Goal: Transaction & Acquisition: Purchase product/service

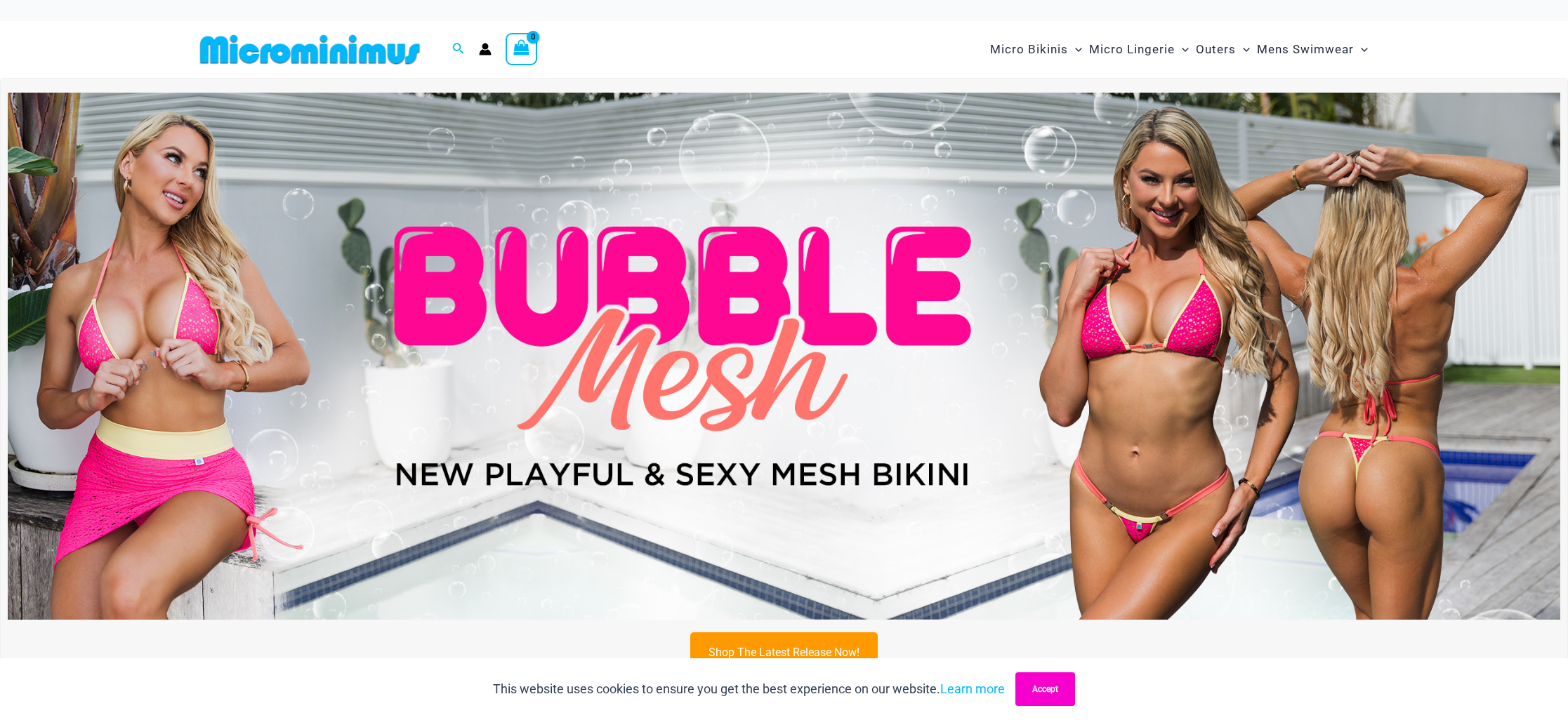
click at [1065, 701] on button "Accept" at bounding box center [1045, 689] width 60 height 34
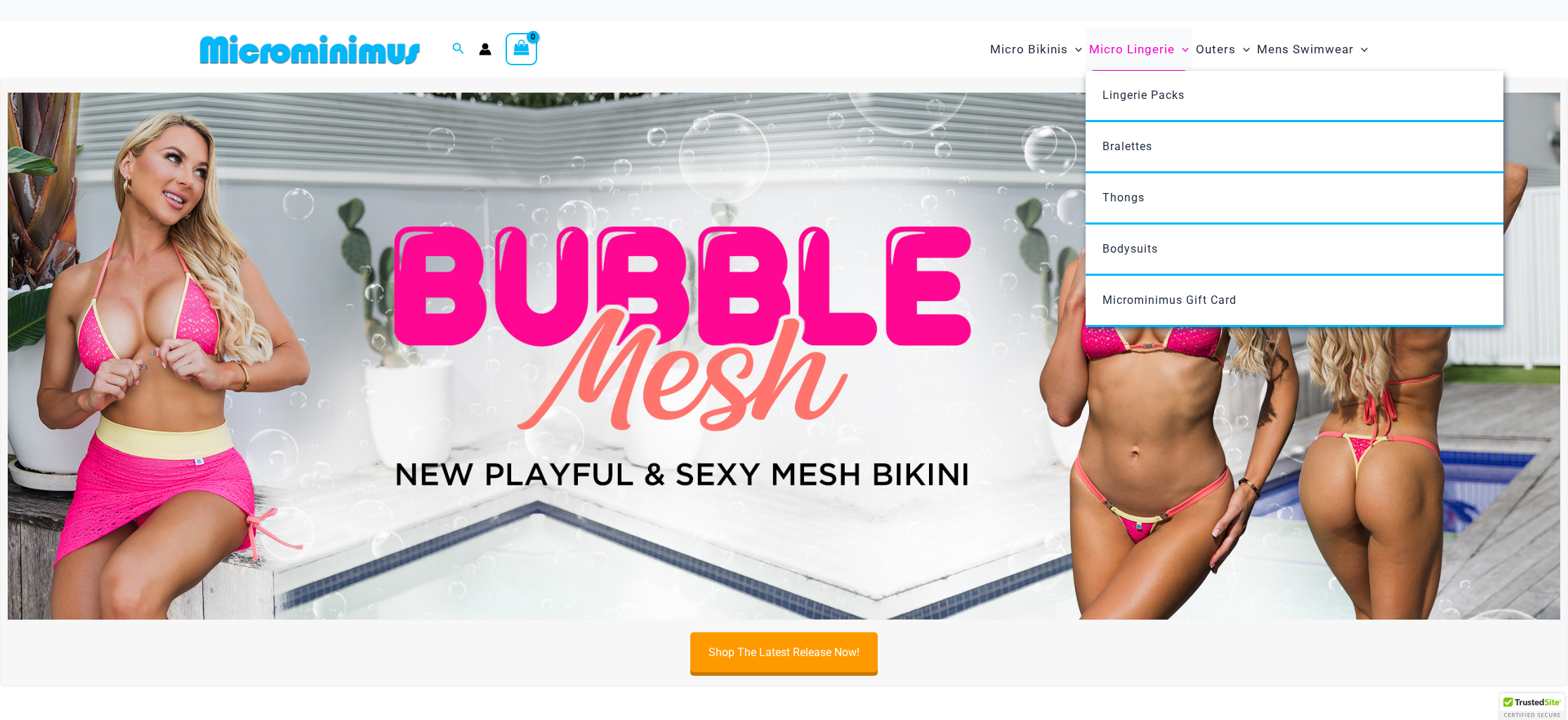
click at [1111, 53] on span "Micro Lingerie" at bounding box center [1132, 50] width 86 height 36
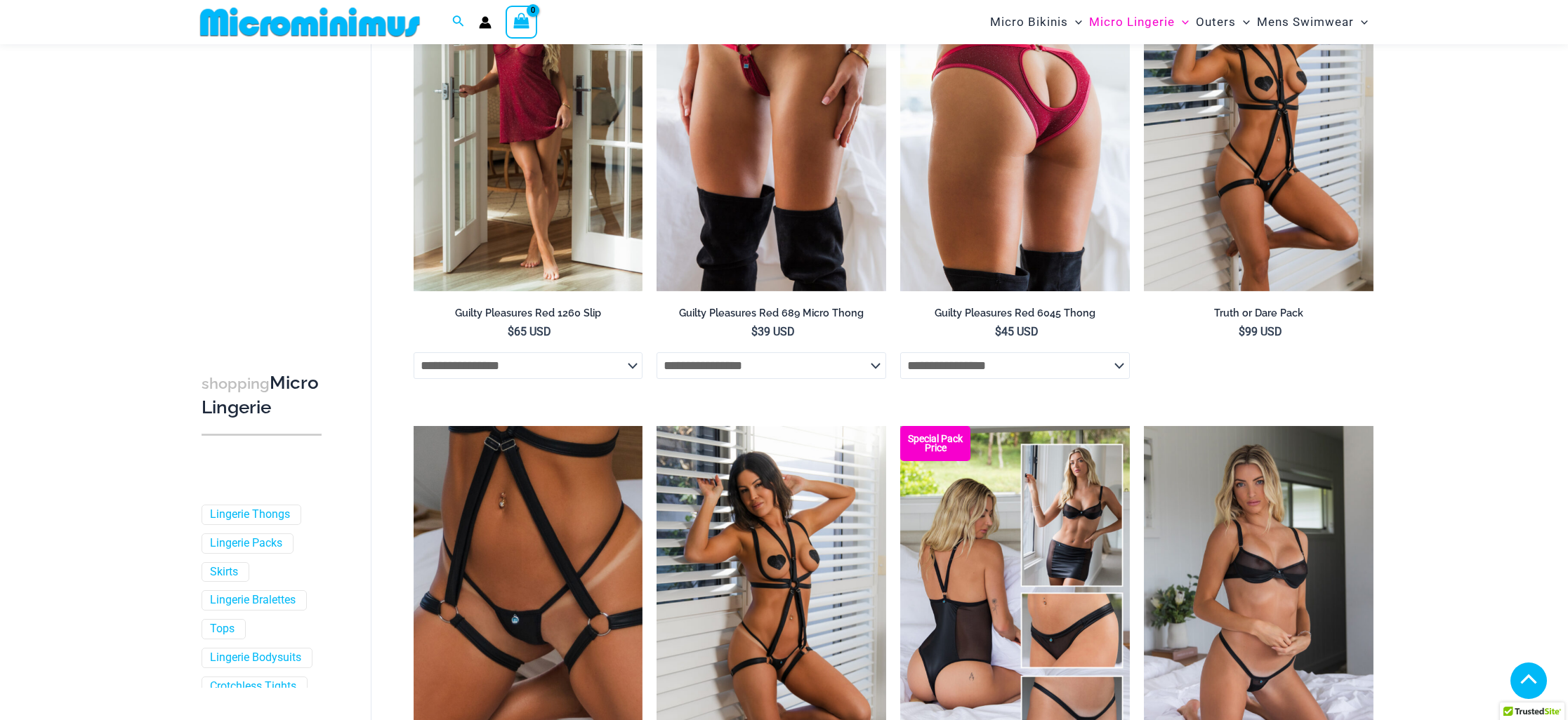
scroll to position [773, 0]
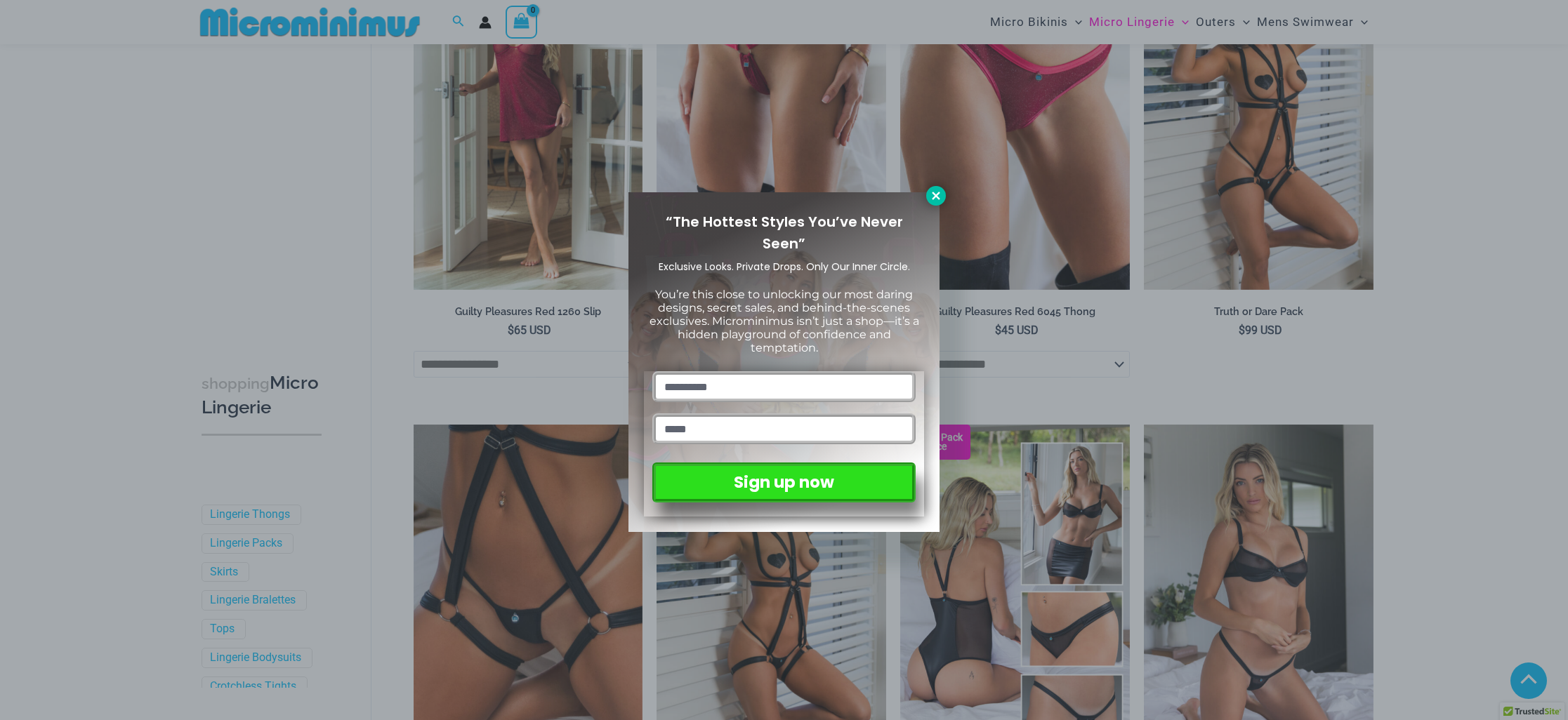
click at [936, 203] on button at bounding box center [936, 195] width 19 height 19
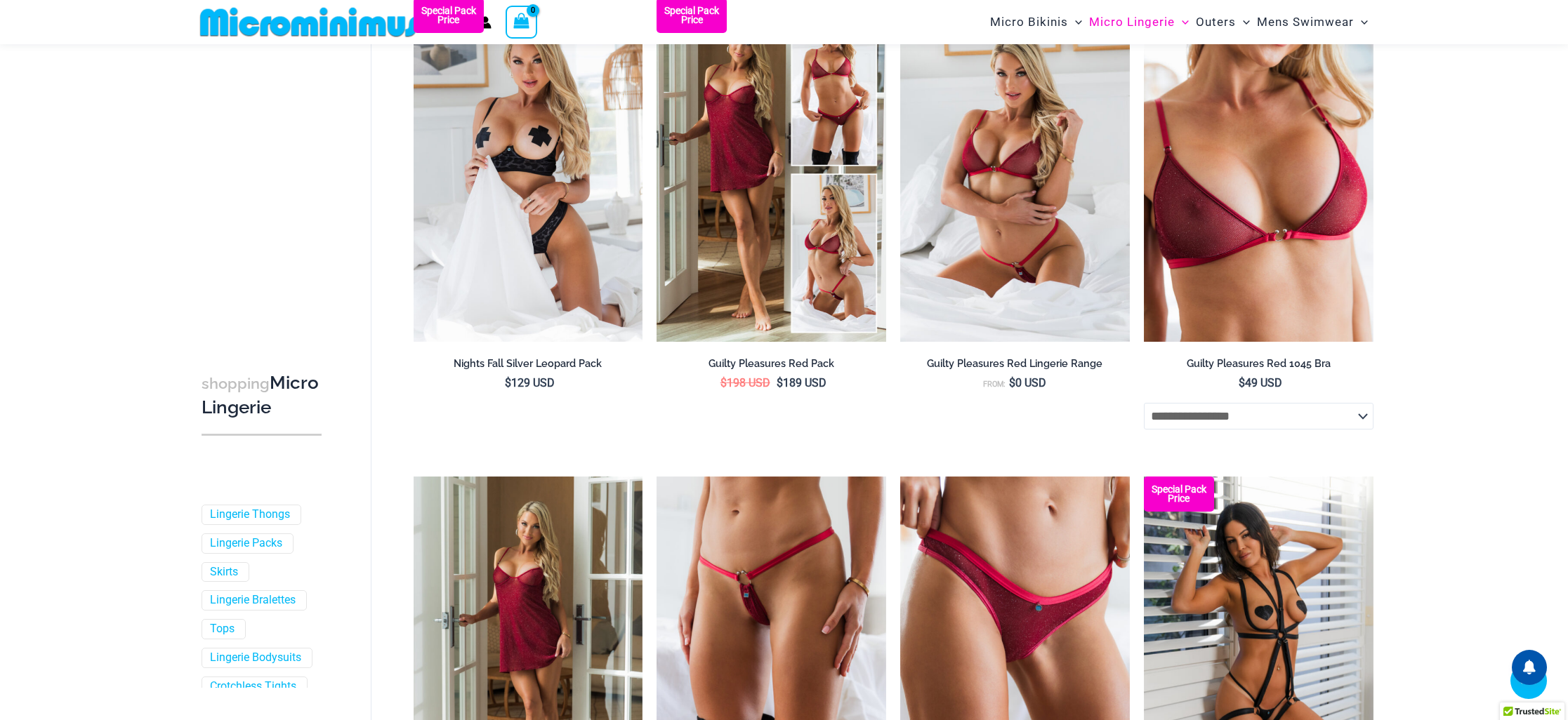
scroll to position [0, 0]
